Goal: Information Seeking & Learning: Learn about a topic

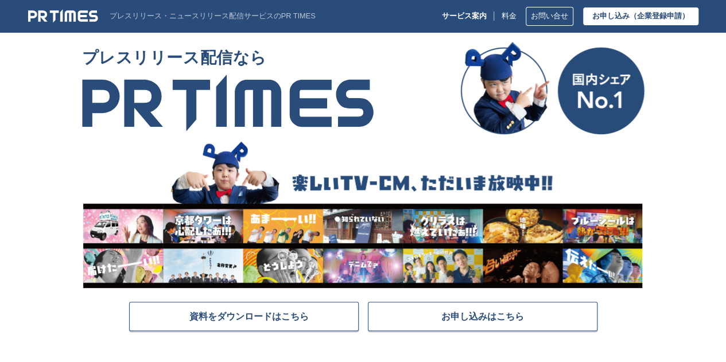
click at [26, 177] on section "プレスリリース配信なら 資料をダウンロードはこちら お申し込みはこちら" at bounding box center [363, 203] width 726 height 322
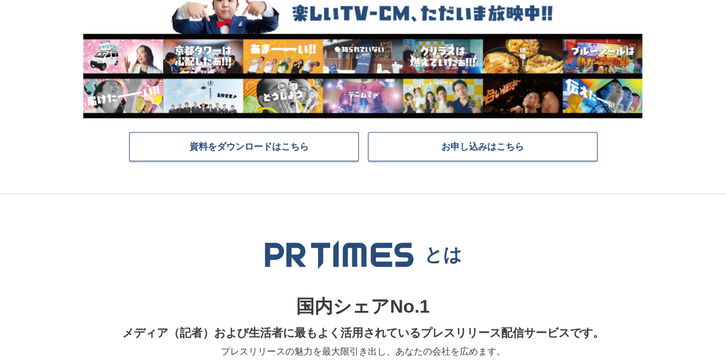
scroll to position [172, 0]
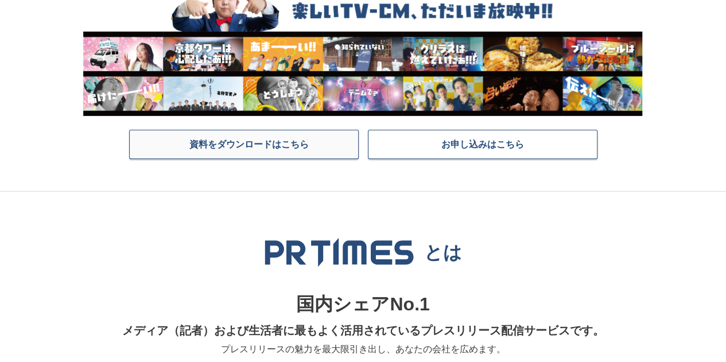
click at [309, 144] on link "資料をダウンロードはこちら" at bounding box center [244, 144] width 230 height 29
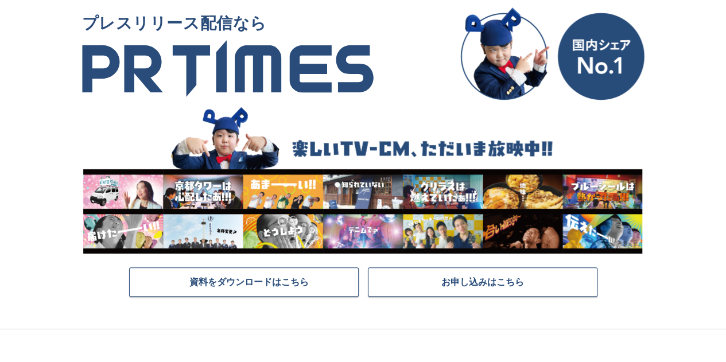
scroll to position [0, 0]
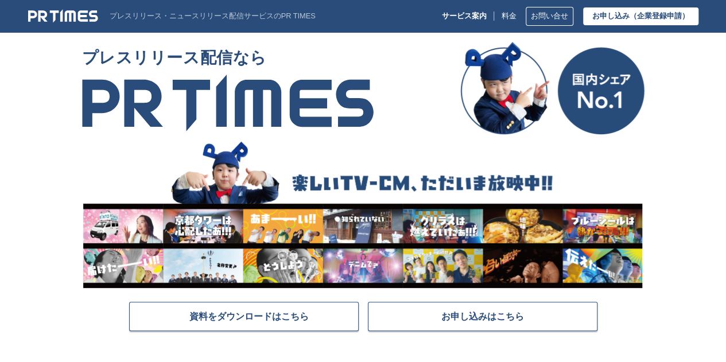
click at [471, 21] on div "サービス案内 料金 お問い合せ お申し込み （企業登録申請）" at bounding box center [570, 16] width 257 height 19
click at [502, 16] on link "料金" at bounding box center [509, 16] width 15 height 9
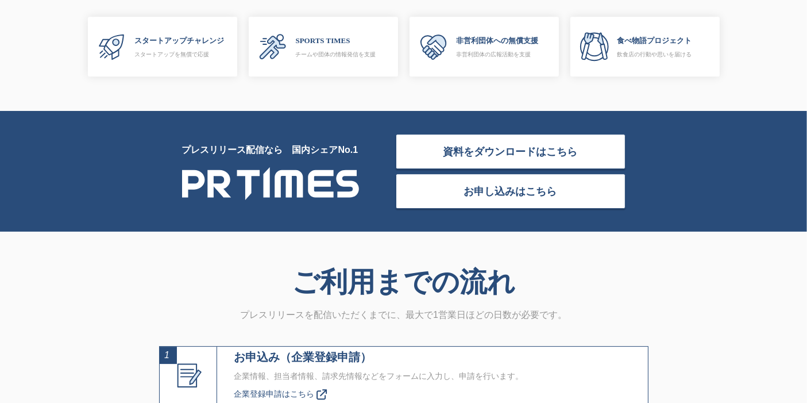
scroll to position [3509, 0]
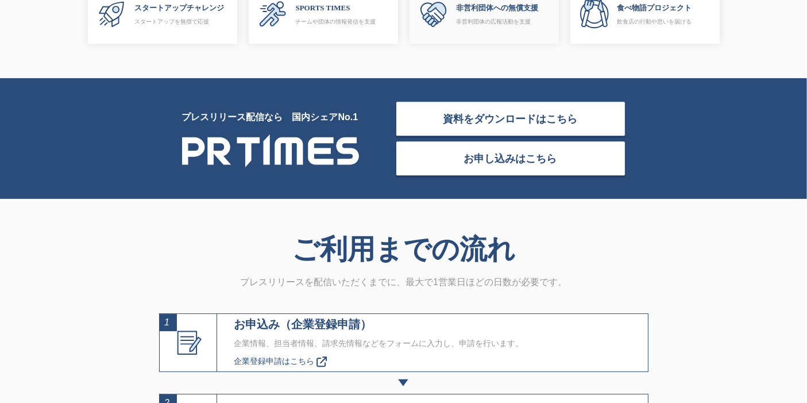
click at [471, 21] on p "非営利団体の広報活動を支援" at bounding box center [498, 21] width 82 height 7
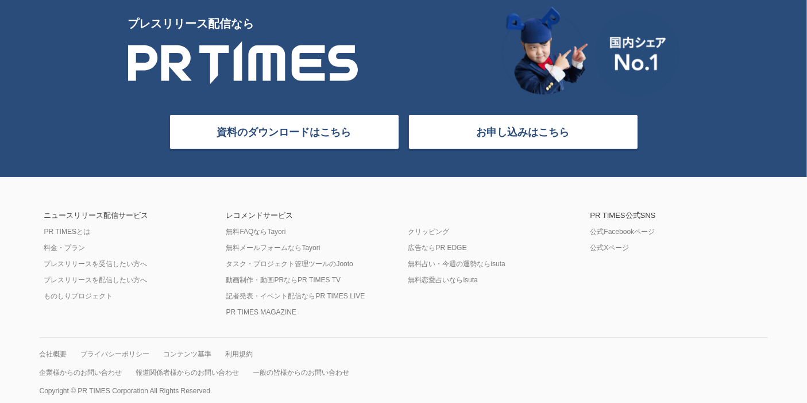
scroll to position [4696, 0]
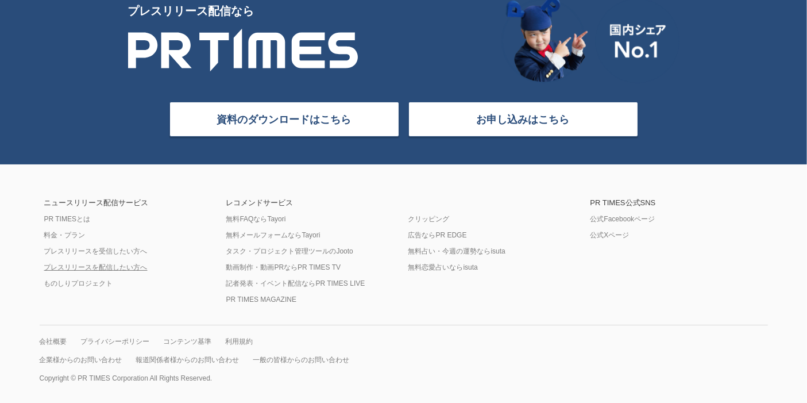
click at [93, 269] on link "プレスリリースを配信したい方へ" at bounding box center [95, 266] width 103 height 9
